Goal: Task Accomplishment & Management: Manage account settings

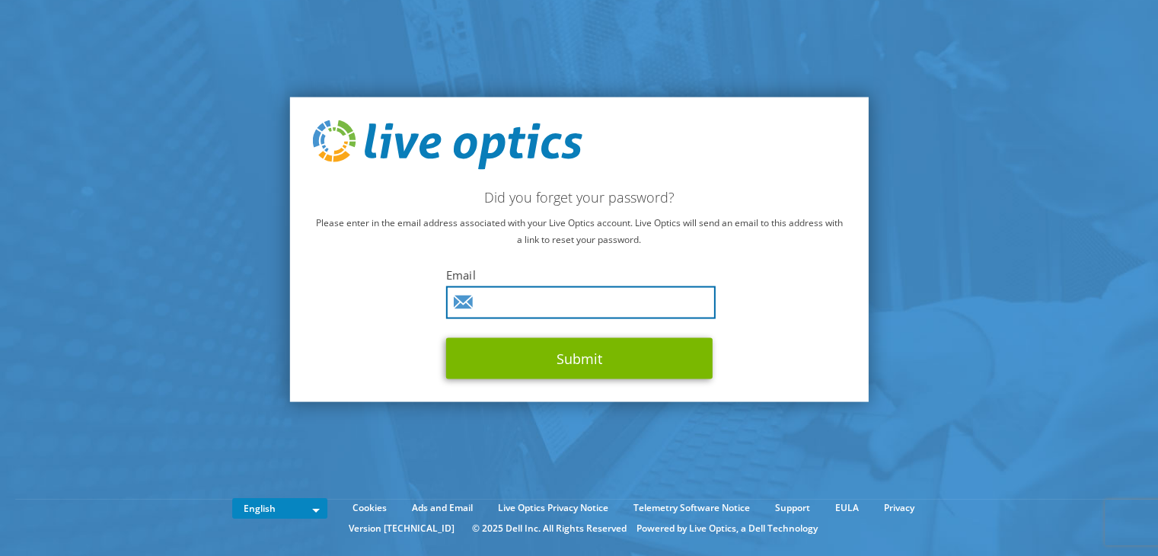
click at [618, 289] on input "text" at bounding box center [581, 302] width 270 height 33
type input "[EMAIL_ADDRESS][DOMAIN_NAME]"
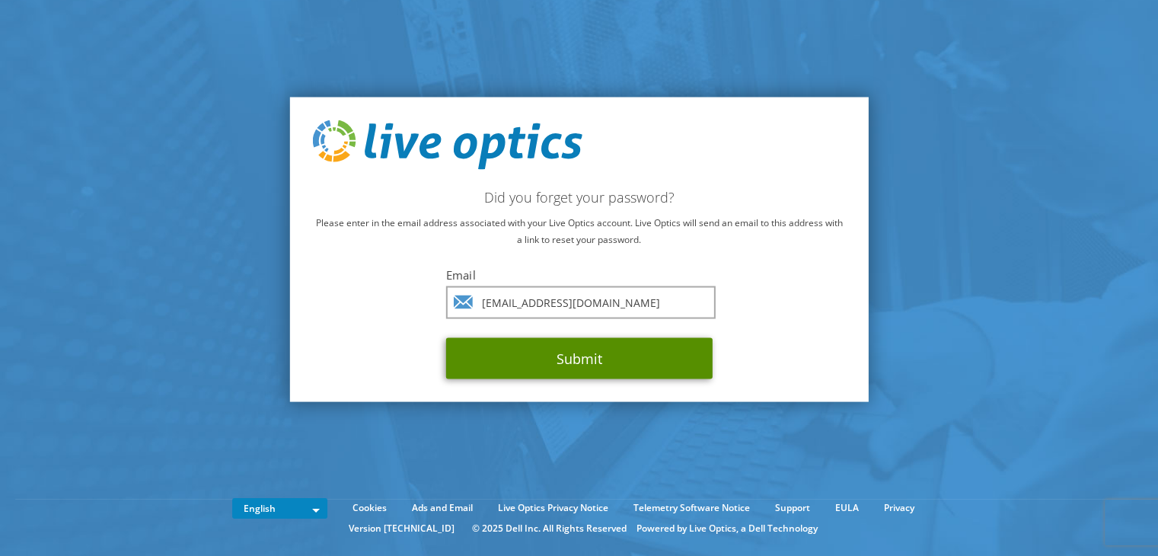
click at [545, 357] on button "Submit" at bounding box center [579, 358] width 266 height 41
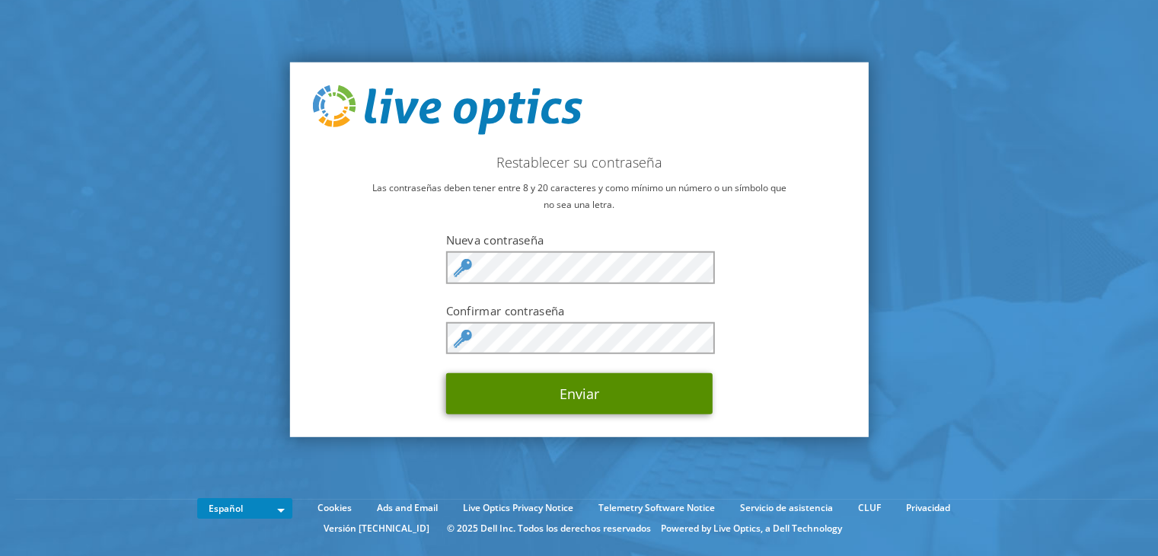
click at [457, 386] on button "Enviar" at bounding box center [579, 393] width 266 height 41
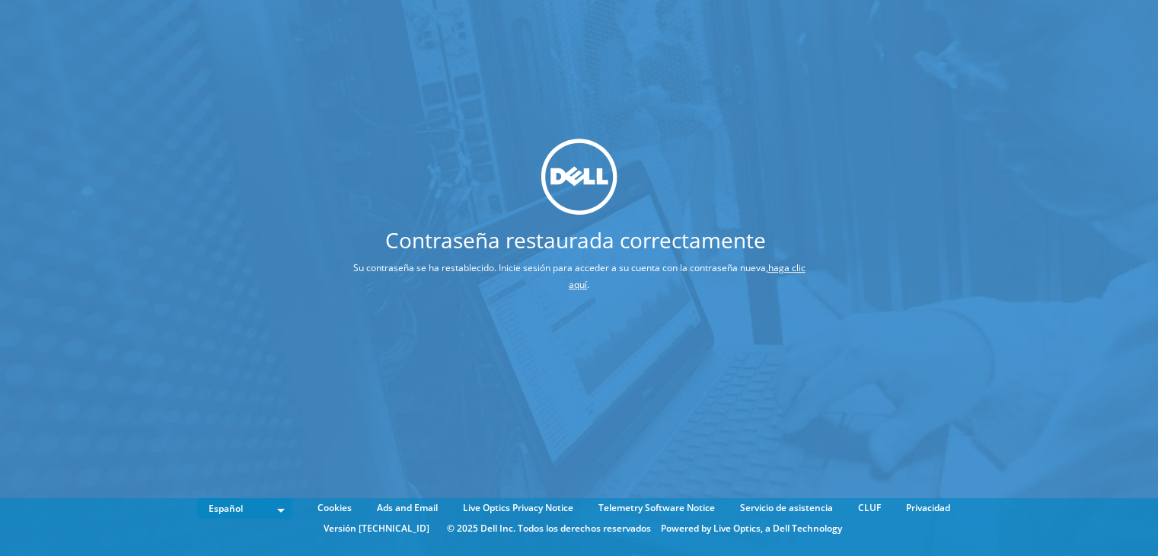
click at [582, 285] on link "haga clic aquí" at bounding box center [687, 276] width 237 height 30
